Goal: Navigation & Orientation: Find specific page/section

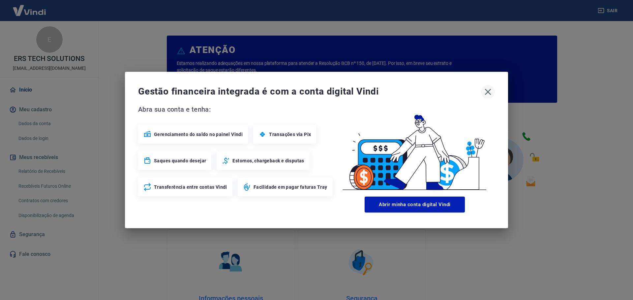
click at [492, 90] on icon "button" at bounding box center [488, 92] width 11 height 11
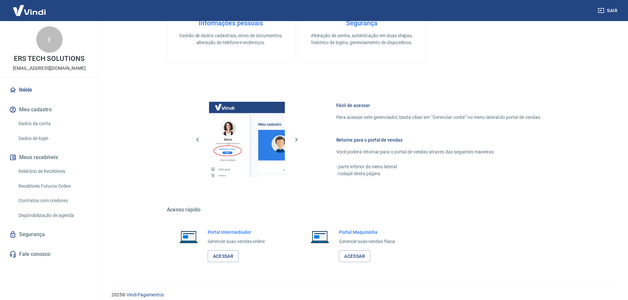
scroll to position [282, 0]
